Goal: Transaction & Acquisition: Download file/media

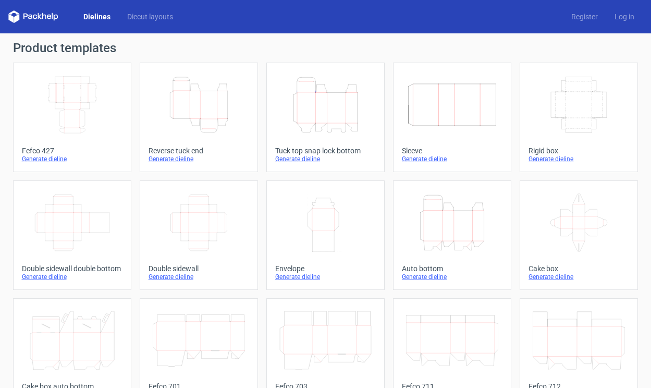
click at [337, 109] on icon "Height Depth Width" at bounding box center [325, 105] width 92 height 58
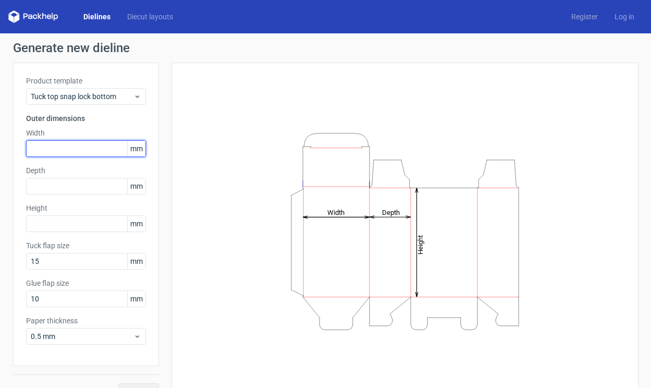
click at [87, 149] on input "text" at bounding box center [86, 148] width 120 height 17
type input "140"
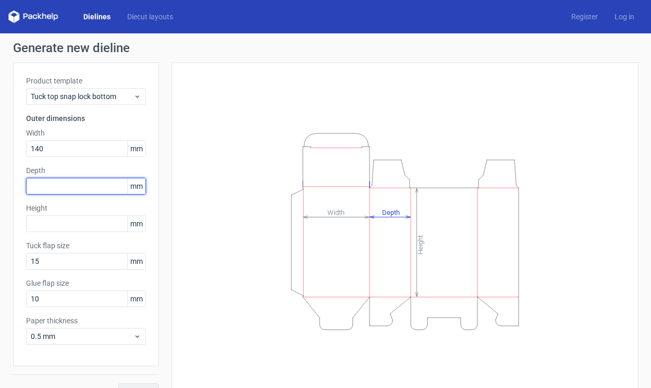
click at [70, 190] on input "text" at bounding box center [86, 186] width 120 height 17
type input "30"
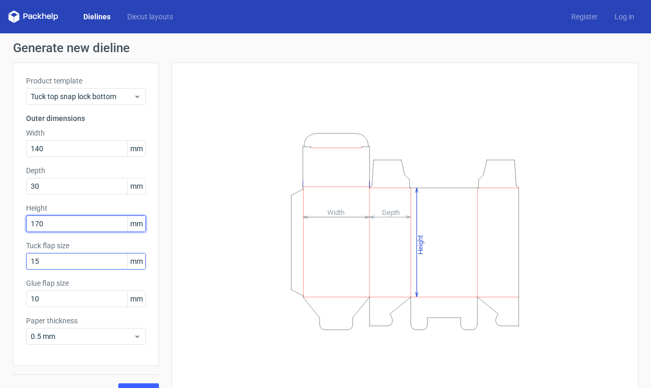
type input "170"
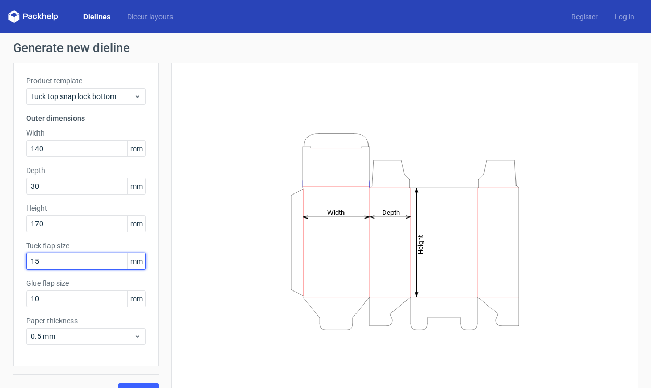
drag, startPoint x: 65, startPoint y: 259, endPoint x: 6, endPoint y: 257, distance: 58.4
click at [7, 257] on div "Generate new dieline Product template Tuck top snap lock bottom Outer dimension…" at bounding box center [325, 220] width 651 height 375
type input "20"
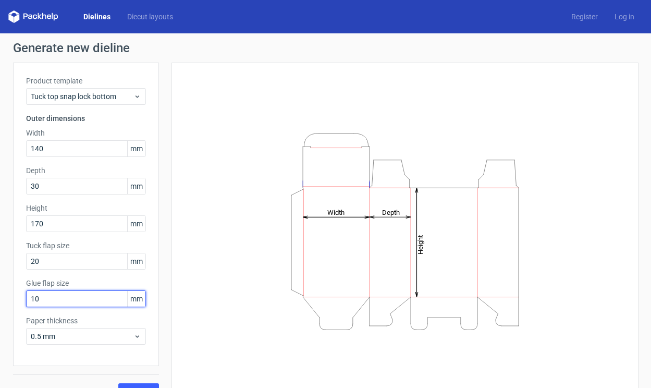
drag, startPoint x: 41, startPoint y: 299, endPoint x: 14, endPoint y: 299, distance: 27.1
click at [14, 299] on div "Product template Tuck top snap lock bottom Outer dimensions Width 140 mm Depth …" at bounding box center [86, 214] width 146 height 303
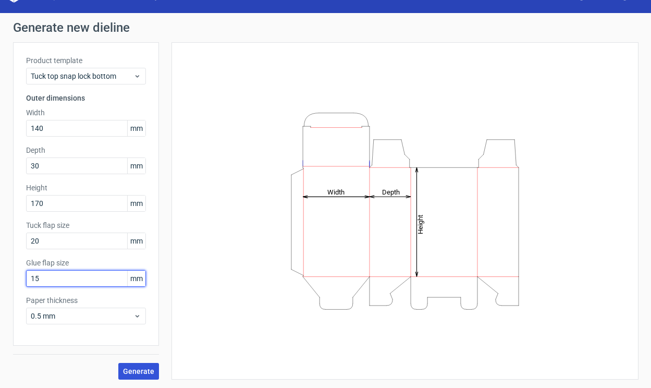
type input "15"
click at [143, 366] on button "Generate" at bounding box center [138, 371] width 41 height 17
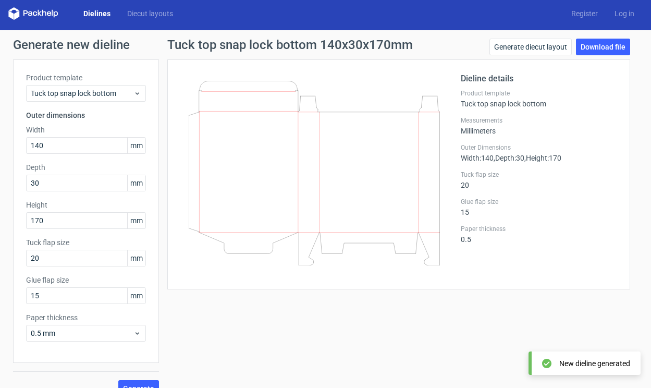
scroll to position [1, 0]
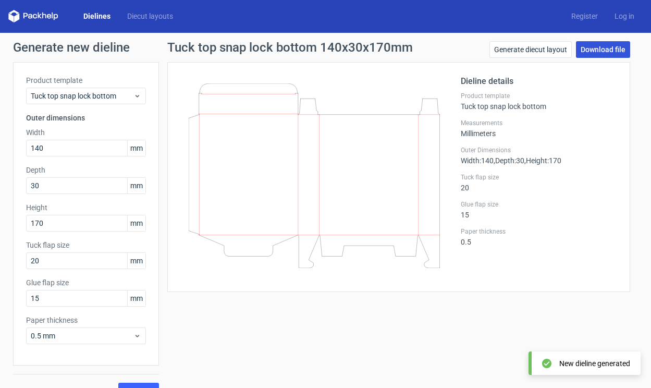
click at [603, 53] on link "Download file" at bounding box center [603, 49] width 54 height 17
